Goal: Navigation & Orientation: Understand site structure

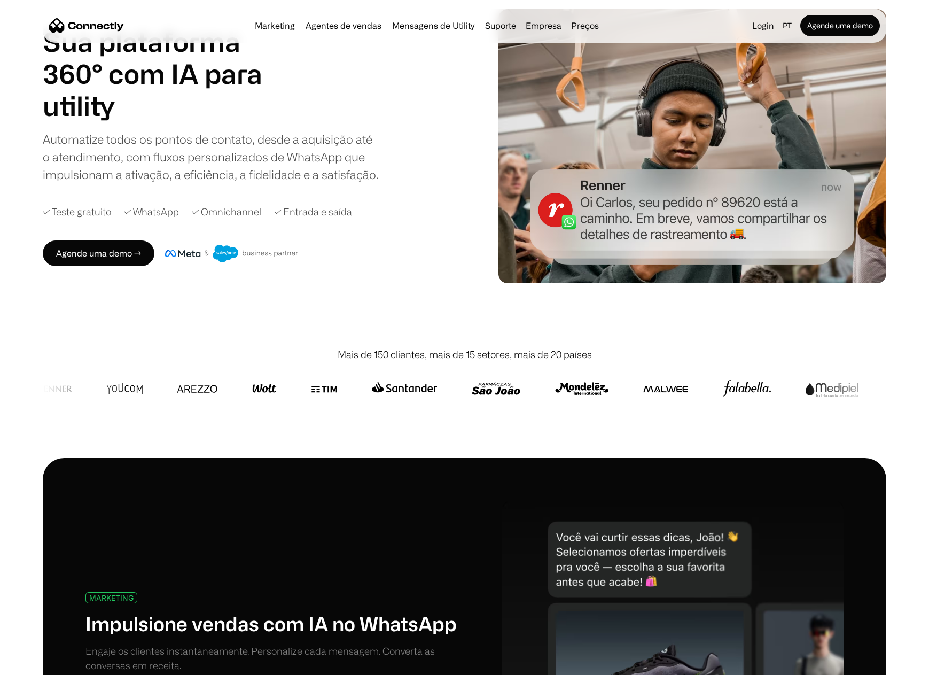
scroll to position [53, 0]
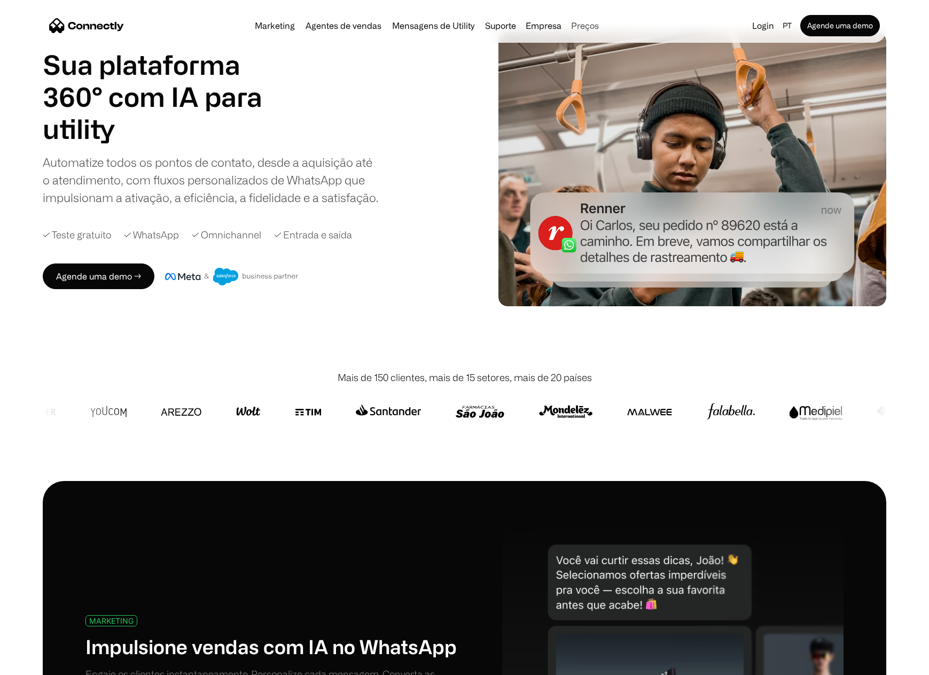
click at [590, 23] on link "Preços" at bounding box center [585, 25] width 36 height 9
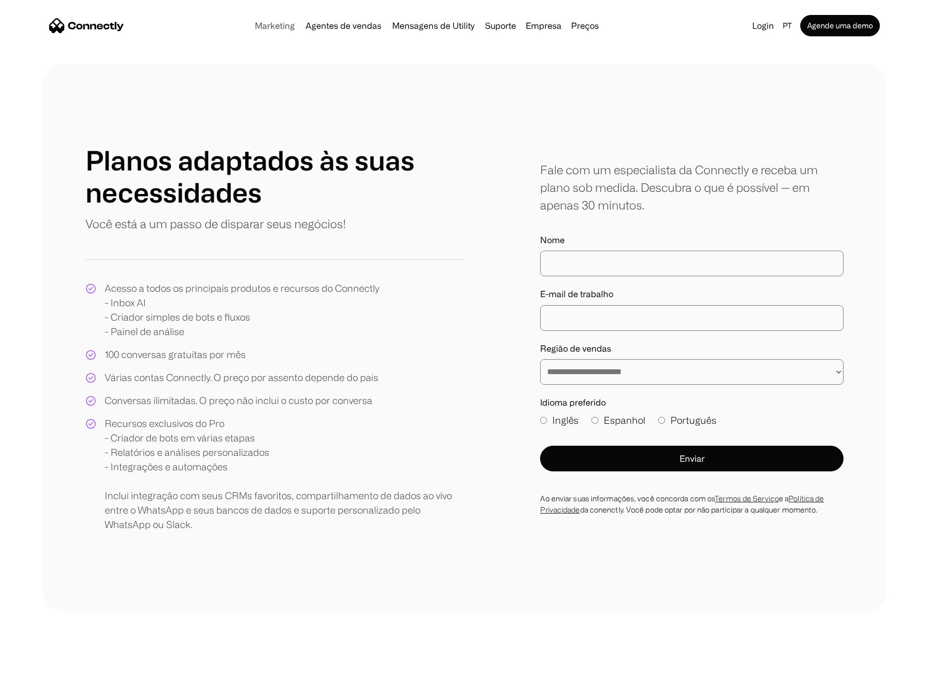
click at [270, 27] on link "Marketing" at bounding box center [275, 25] width 49 height 9
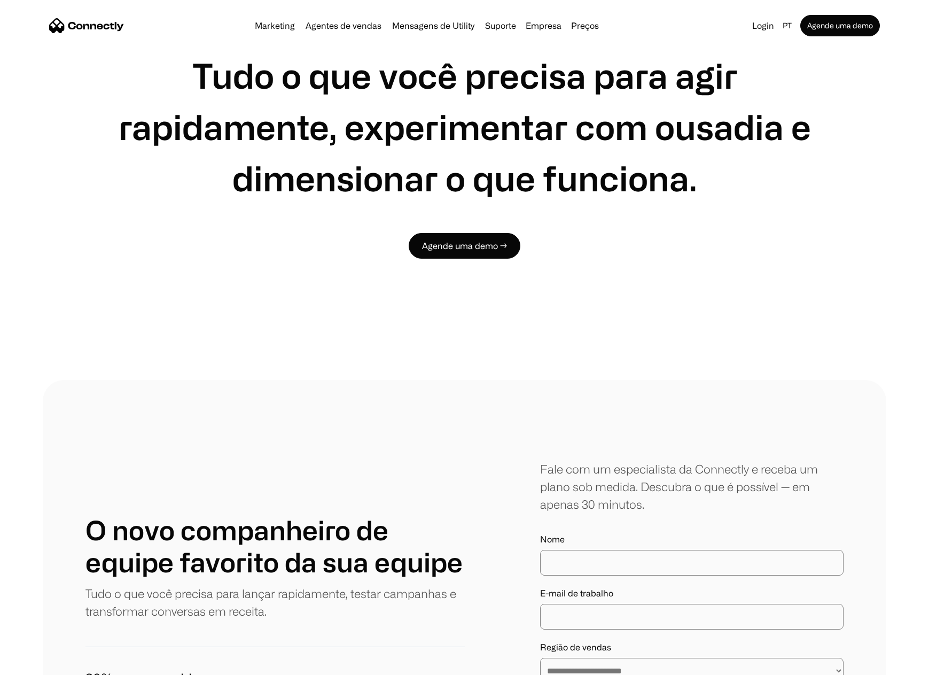
scroll to position [3079, 0]
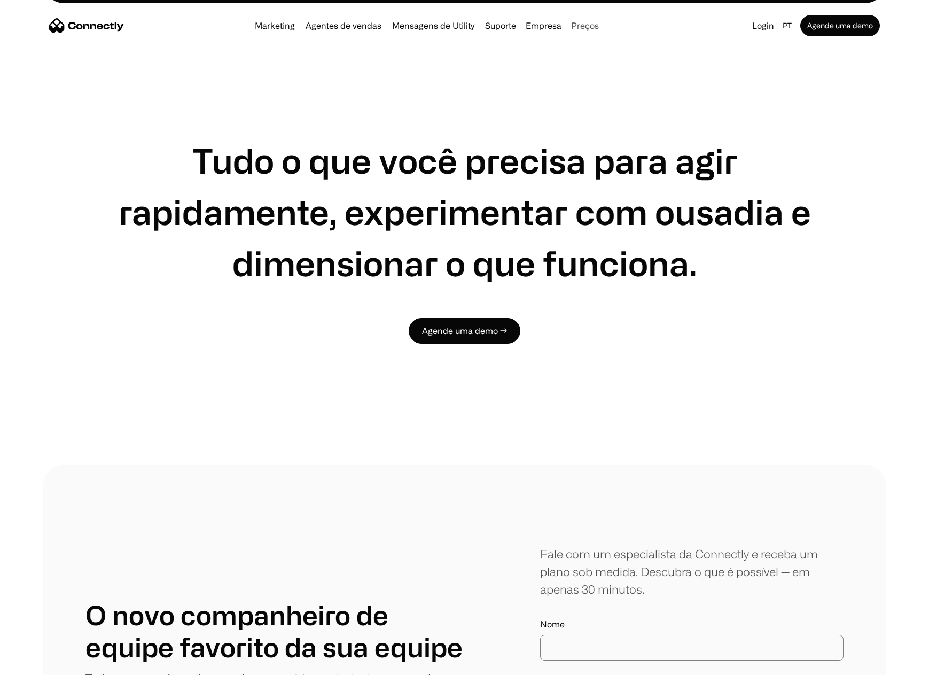
click at [588, 25] on link "Preços" at bounding box center [585, 25] width 36 height 9
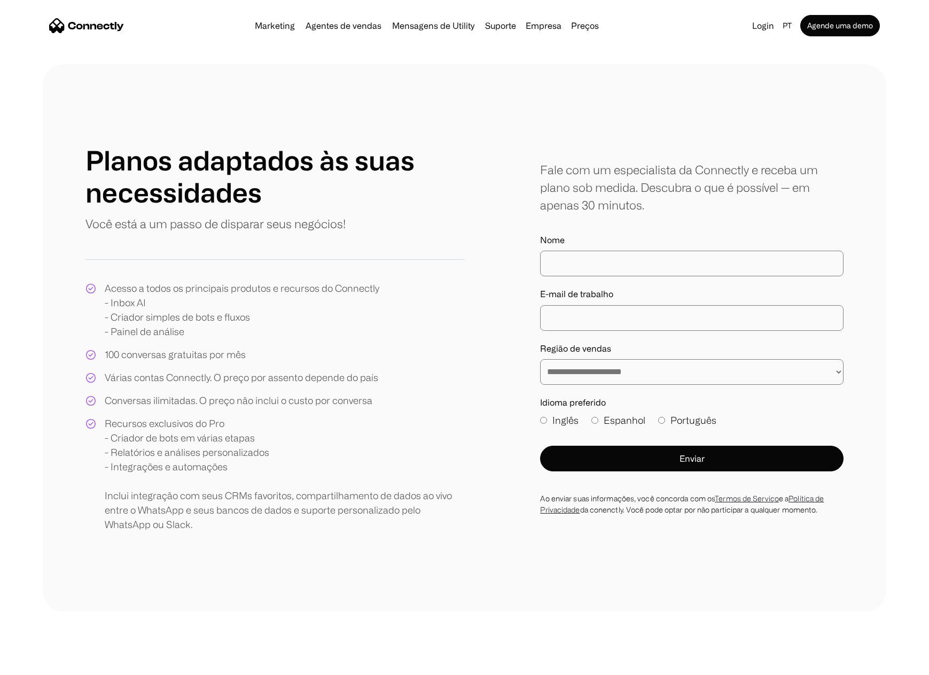
click at [106, 31] on img "home" at bounding box center [86, 25] width 75 height 15
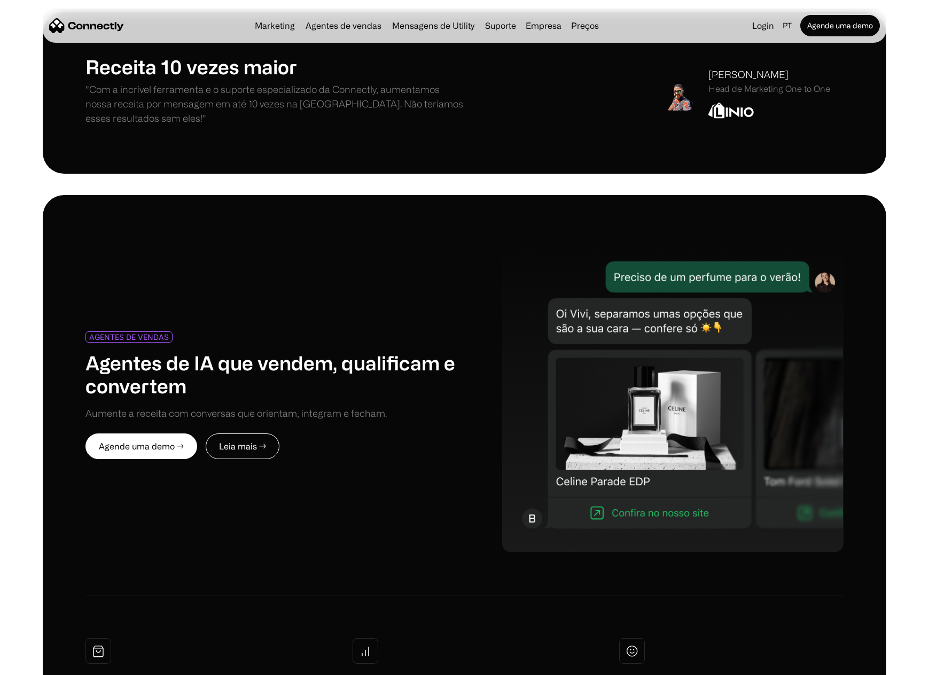
scroll to position [4647, 0]
